Goal: Find contact information: Find contact information

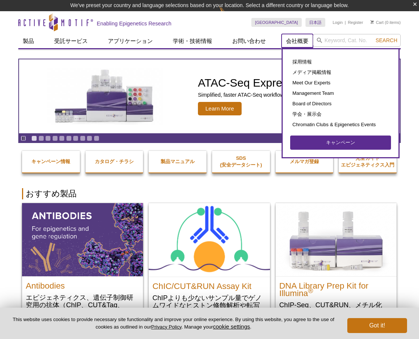
click at [293, 41] on link "会社概要" at bounding box center [296, 41] width 31 height 14
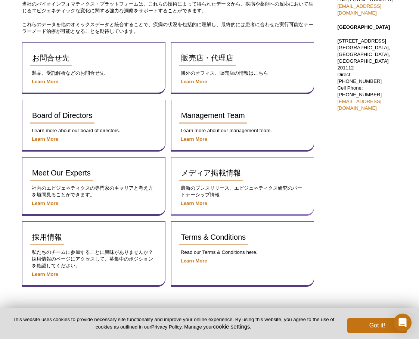
scroll to position [292, 0]
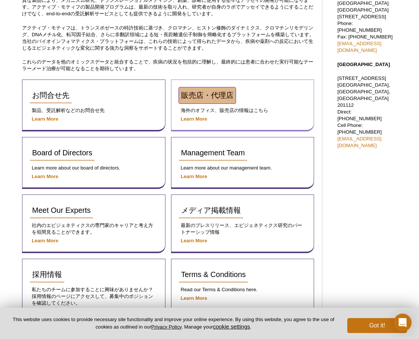
click at [206, 96] on span "販売店・代理店" at bounding box center [207, 95] width 52 height 8
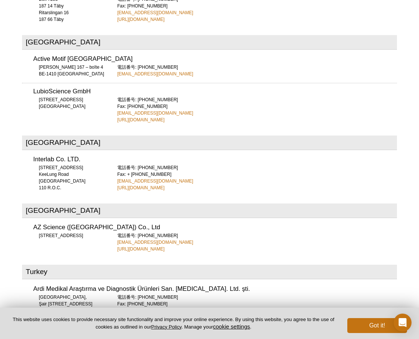
scroll to position [3017, 0]
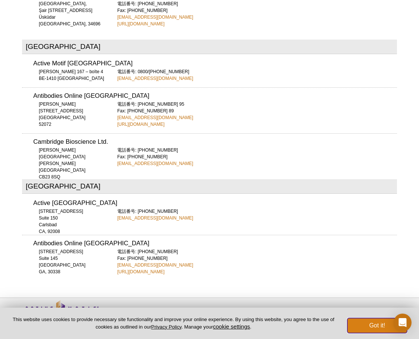
click at [371, 327] on button "Got it!" at bounding box center [377, 325] width 60 height 15
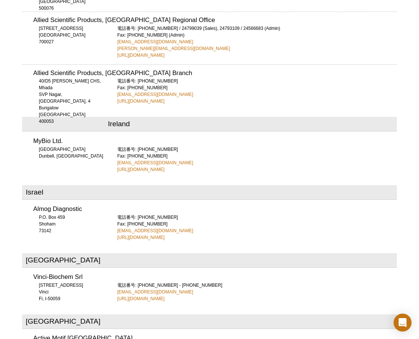
scroll to position [1637, 0]
